Goal: Task Accomplishment & Management: Use online tool/utility

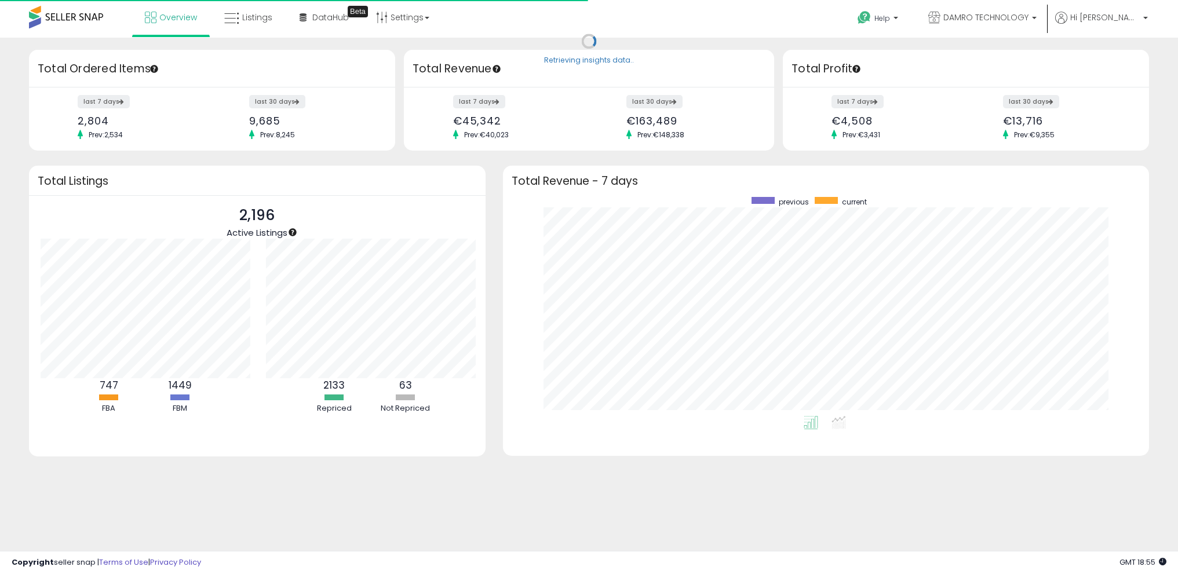
scroll to position [579315, 578911]
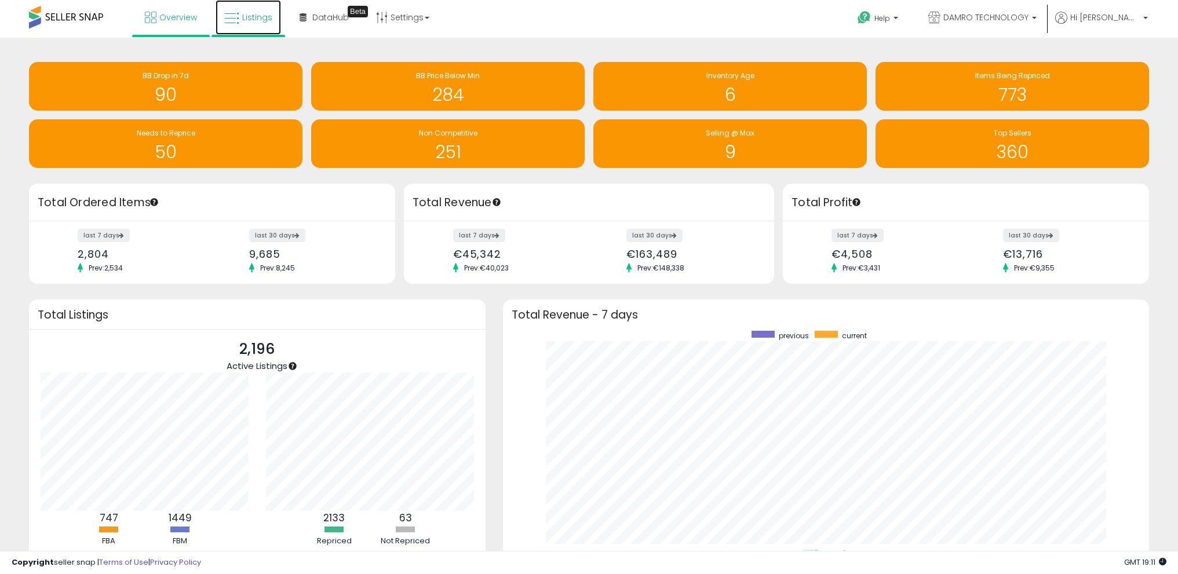
click at [244, 15] on span "Listings" at bounding box center [257, 18] width 30 height 12
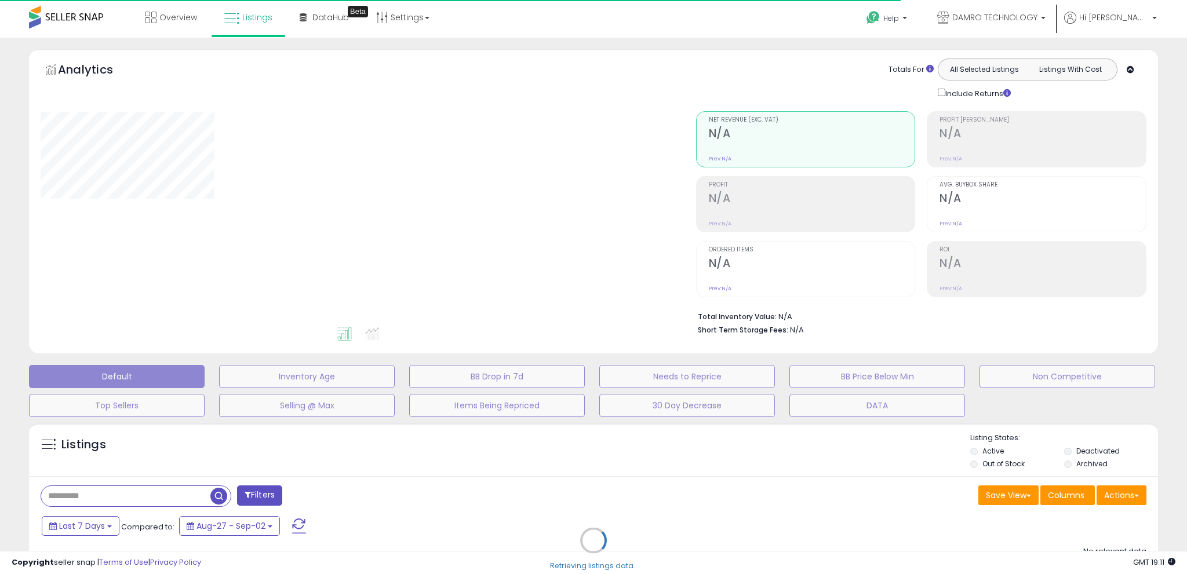
click at [140, 500] on div "Retrieving listings data.." at bounding box center [593, 549] width 1146 height 264
click at [149, 492] on div "Retrieving listings data.." at bounding box center [593, 549] width 1146 height 264
click at [134, 495] on div "Retrieving listings data.." at bounding box center [593, 549] width 1146 height 264
click at [133, 494] on div "Retrieving listings data.." at bounding box center [593, 549] width 1146 height 264
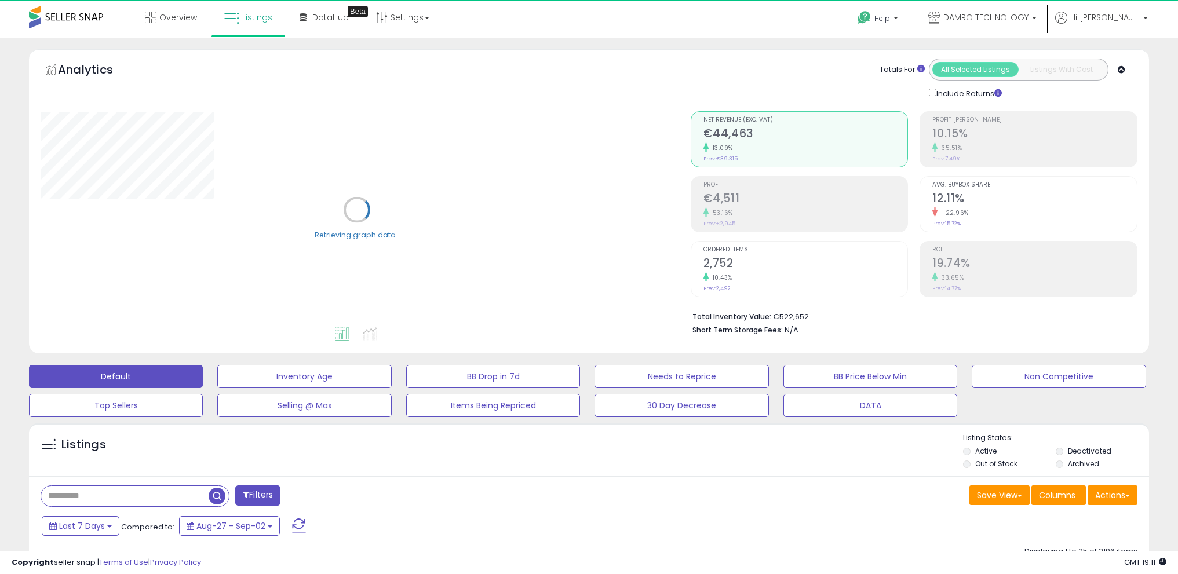
click at [133, 494] on input "text" at bounding box center [124, 496] width 167 height 20
paste input "**********"
type input "**********"
click at [327, 497] on span "button" at bounding box center [324, 496] width 17 height 17
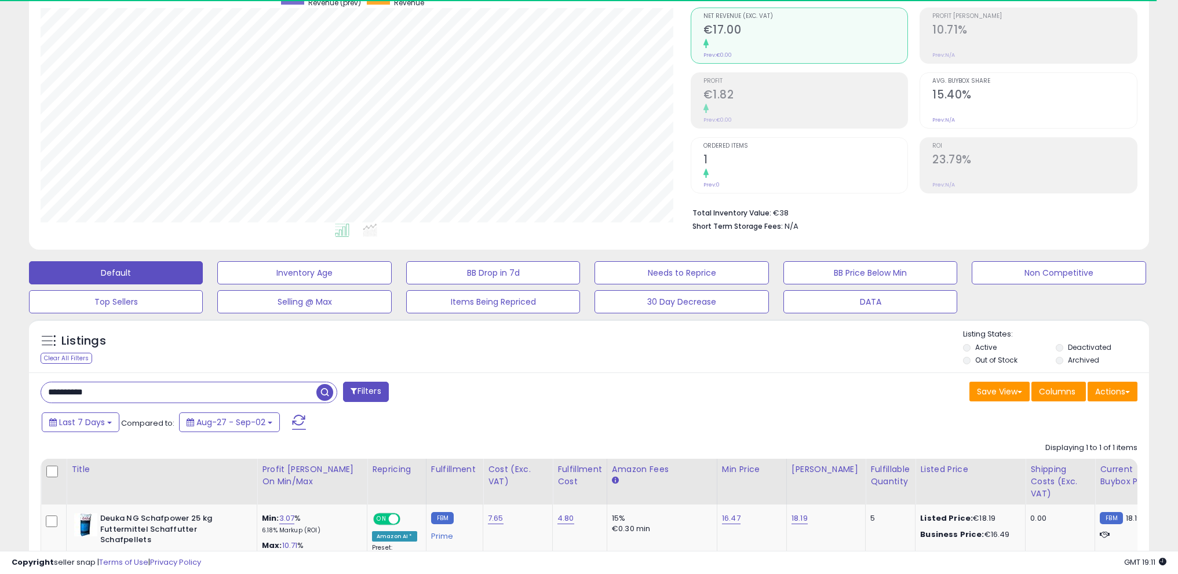
scroll to position [214, 0]
